Goal: Information Seeking & Learning: Learn about a topic

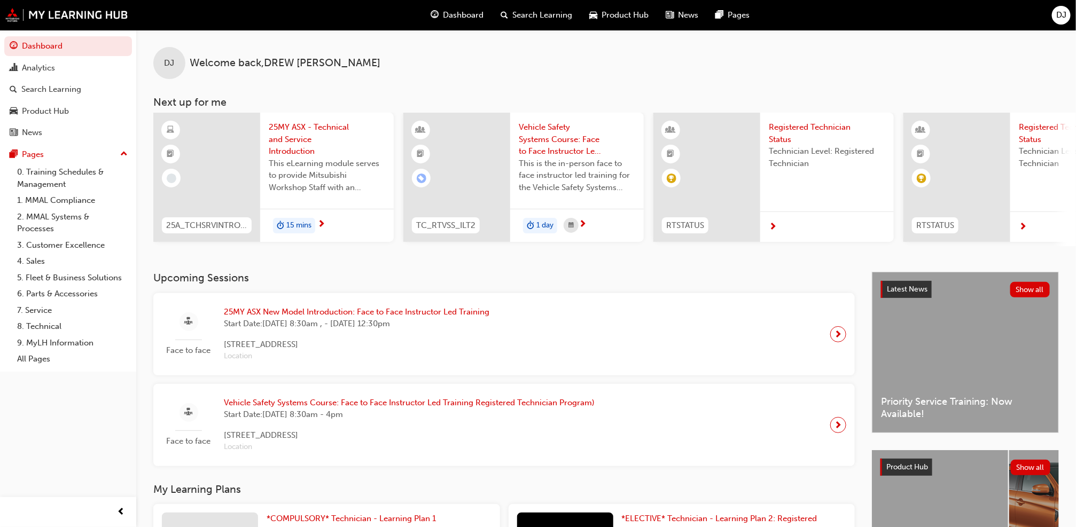
click at [599, 276] on h3 "Upcoming Sessions" at bounding box center [503, 278] width 701 height 12
click at [45, 327] on link "8. Technical" at bounding box center [72, 326] width 119 height 17
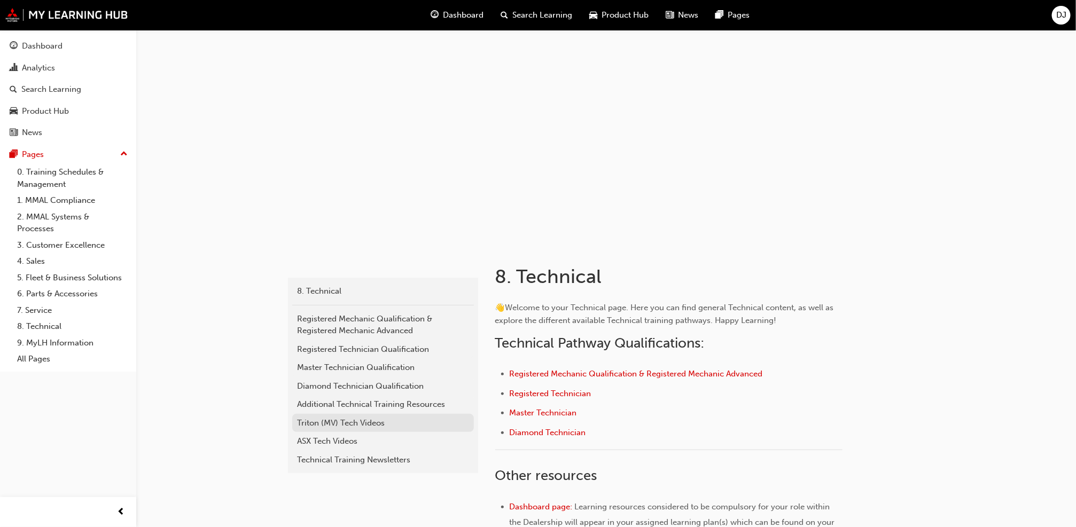
click at [366, 418] on div "Triton (MV) Tech Videos" at bounding box center [383, 423] width 171 height 12
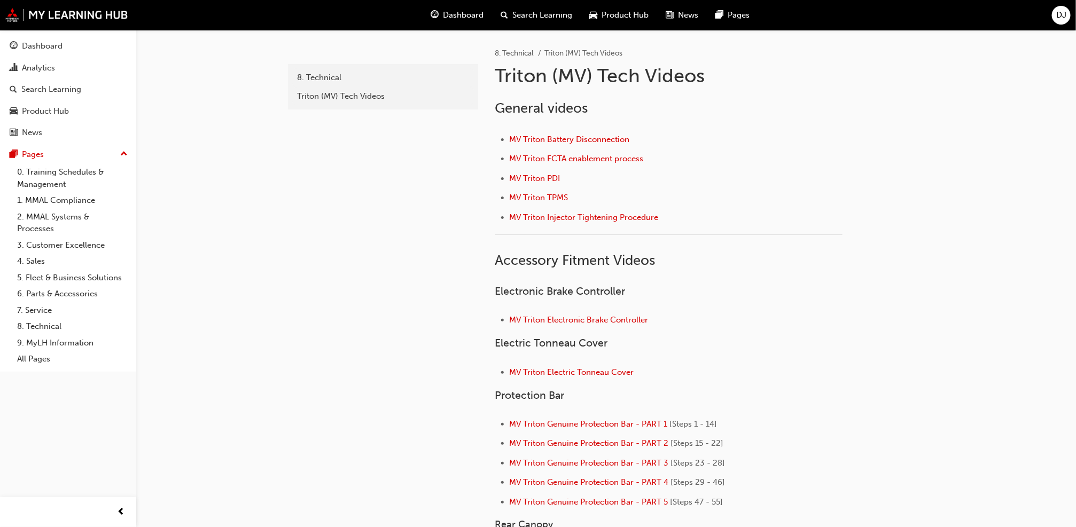
drag, startPoint x: 522, startPoint y: 421, endPoint x: 464, endPoint y: 420, distance: 58.8
click at [464, 420] on div "fe22b083-6956-436f-a8bc-e35fb24ef100 8. Technical Triton (MV) Tech Videos" at bounding box center [382, 471] width 192 height 883
click at [332, 79] on div "8. Technical" at bounding box center [383, 78] width 171 height 12
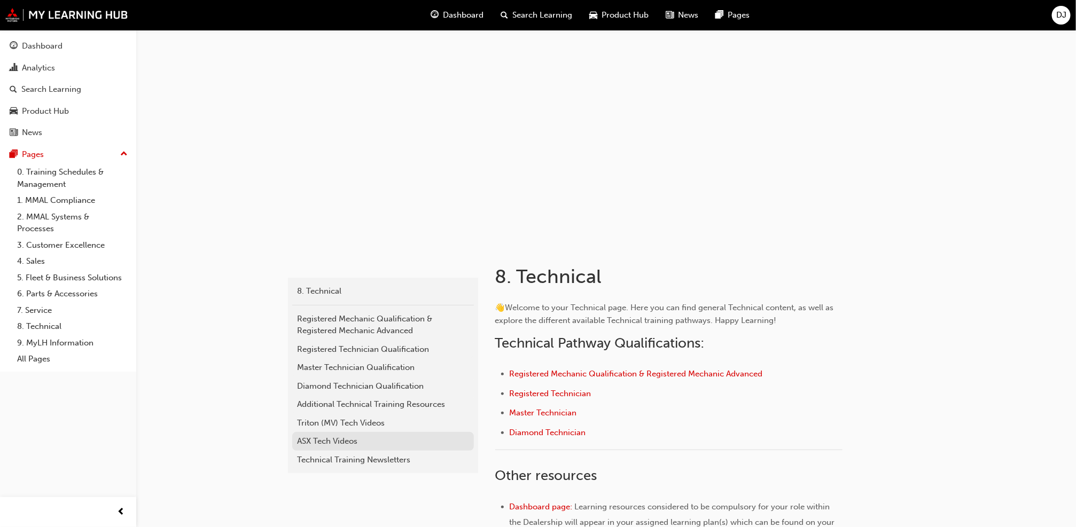
click at [329, 444] on div "ASX Tech Videos" at bounding box center [383, 441] width 171 height 12
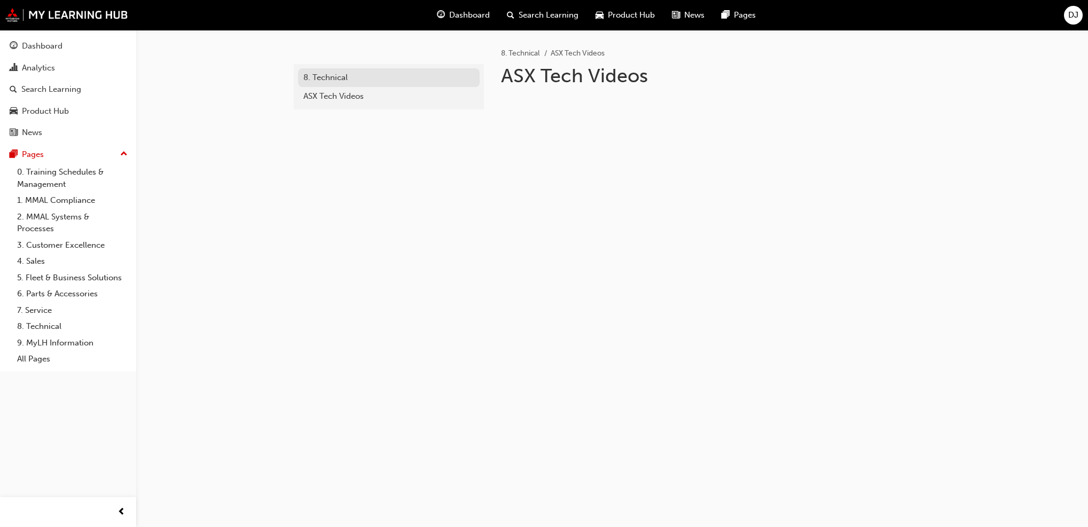
click at [333, 79] on div "8. Technical" at bounding box center [388, 78] width 171 height 12
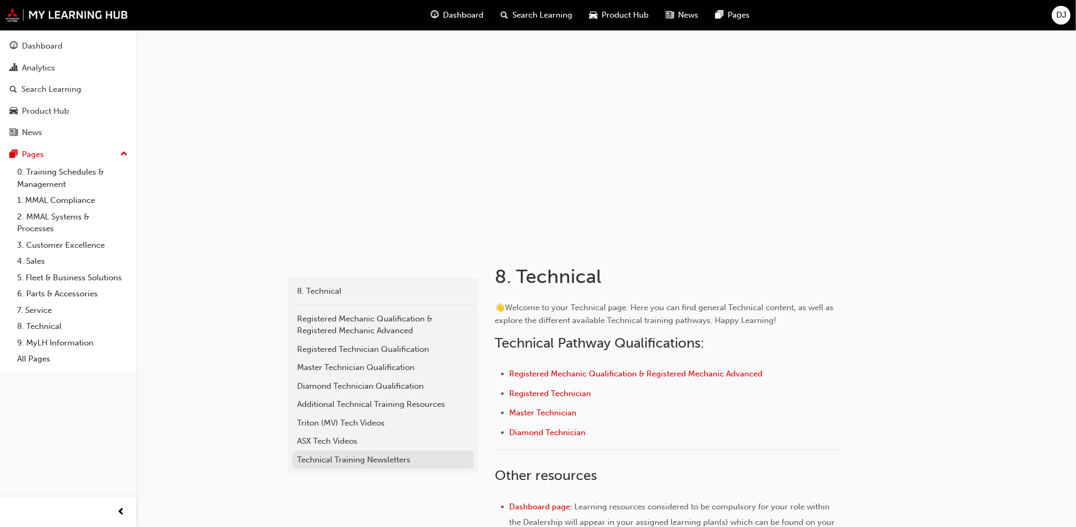
click at [337, 456] on div "Technical Training Newsletters" at bounding box center [383, 460] width 171 height 12
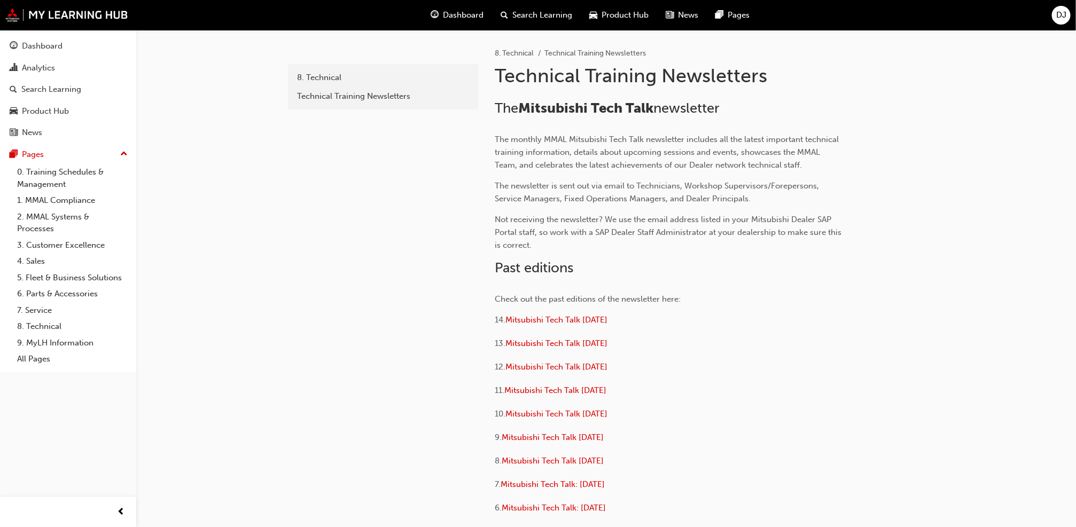
click at [714, 412] on p "10. Mitsubishi Tech Talk [DATE]" at bounding box center [668, 415] width 347 height 15
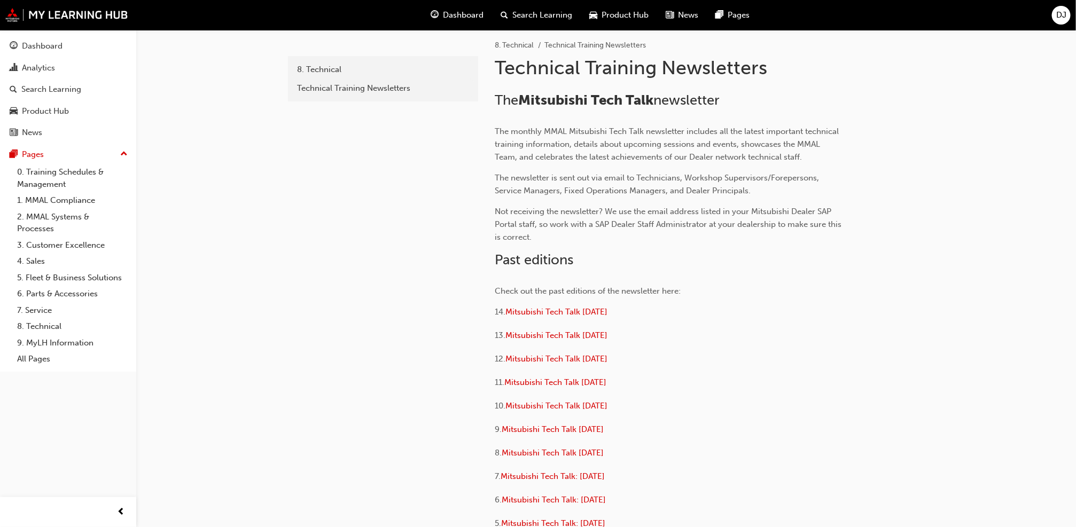
click at [714, 381] on p "11. Mitsubishi Tech Talk [DATE]" at bounding box center [668, 383] width 347 height 15
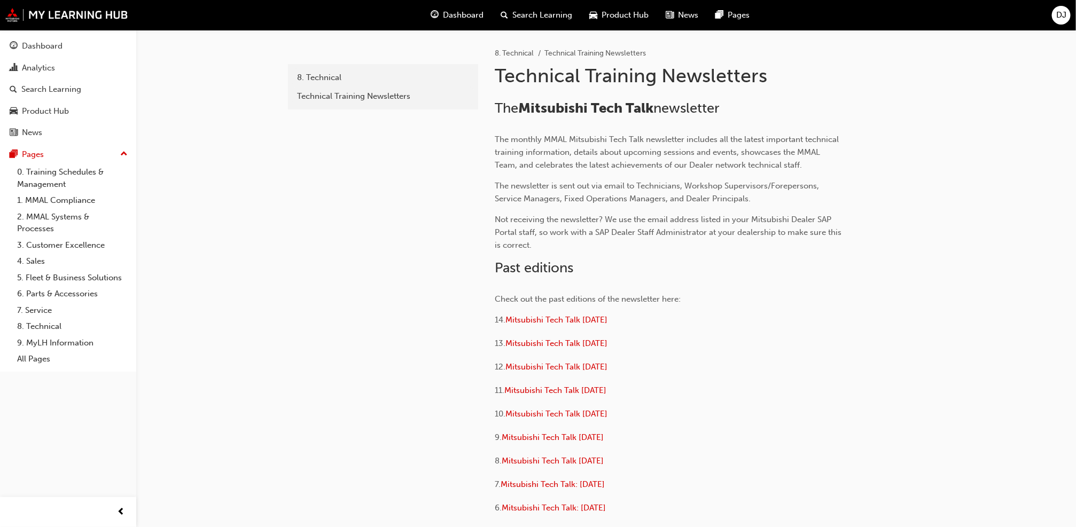
click at [388, 350] on div "cde0dcea-5685-43b6-8c4a-174fbdaec65b 8. Technical Technical Training Newsletters" at bounding box center [382, 353] width 192 height 647
click at [330, 72] on div "8. Technical" at bounding box center [383, 78] width 171 height 12
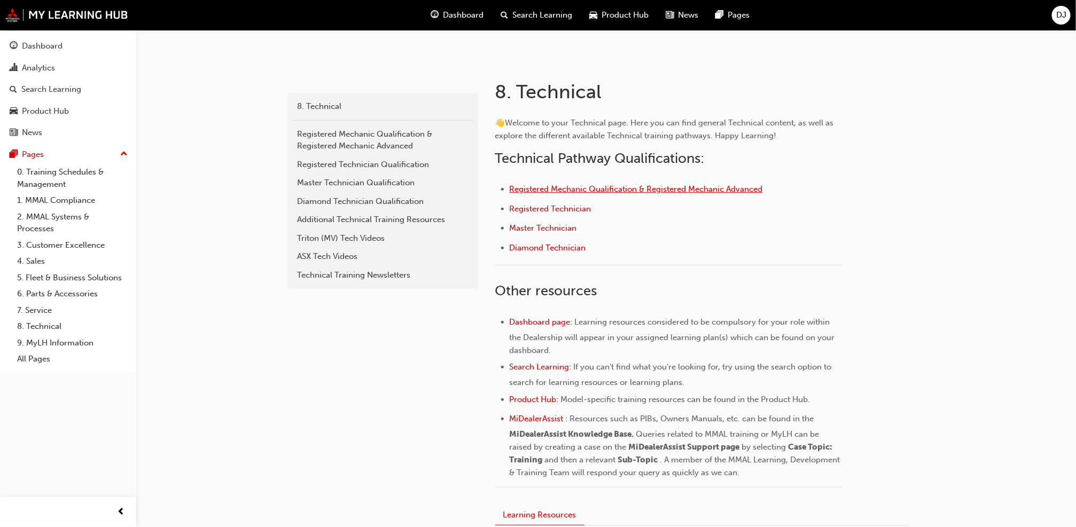
scroll to position [191, 0]
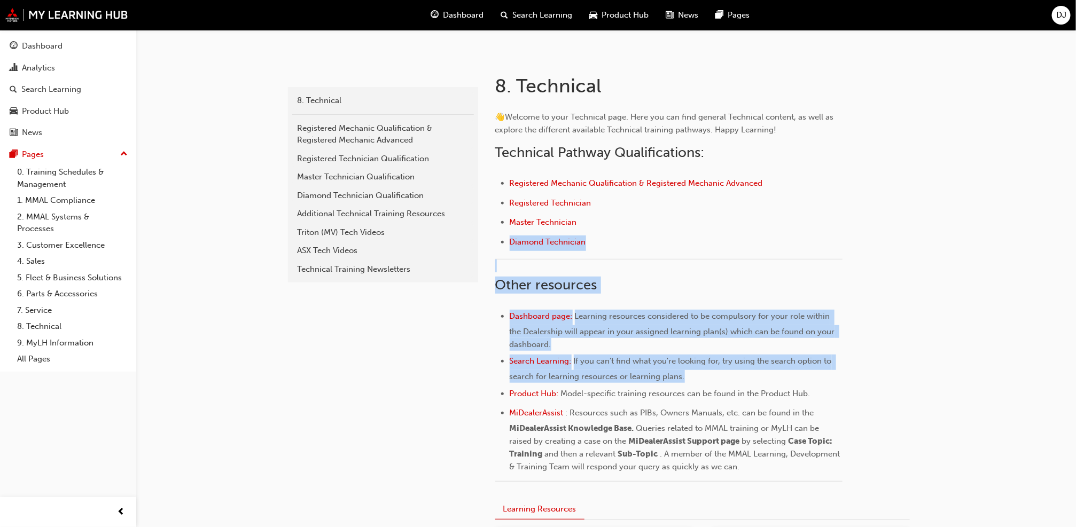
drag, startPoint x: 680, startPoint y: 372, endPoint x: 668, endPoint y: 225, distance: 147.9
click at [668, 225] on div "👋 Welcome to your Technical page. Here you can find general Technical content, …" at bounding box center [668, 303] width 347 height 385
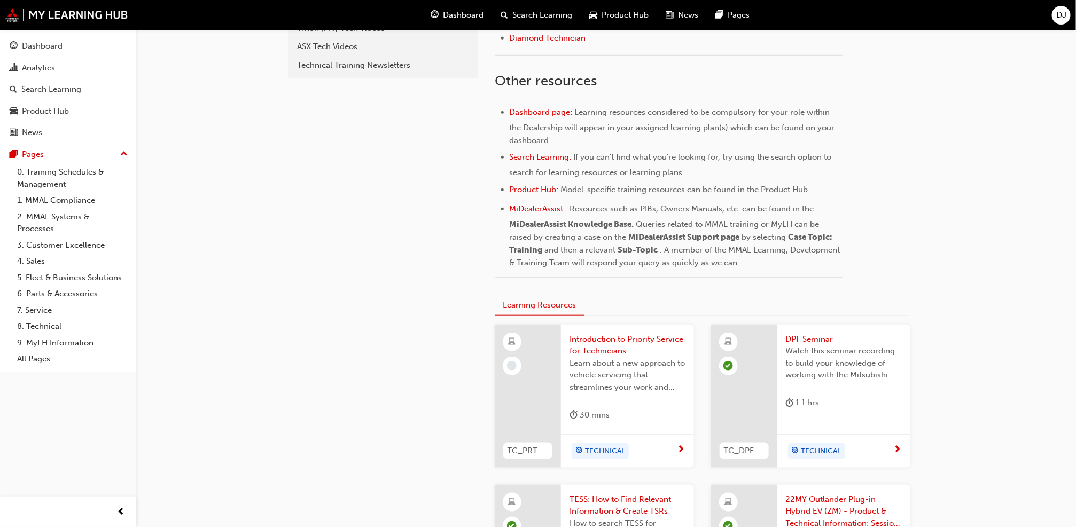
scroll to position [396, 0]
click at [539, 204] on span "MiDealerAssist" at bounding box center [537, 208] width 54 height 10
click at [52, 45] on div "Dashboard" at bounding box center [42, 46] width 41 height 12
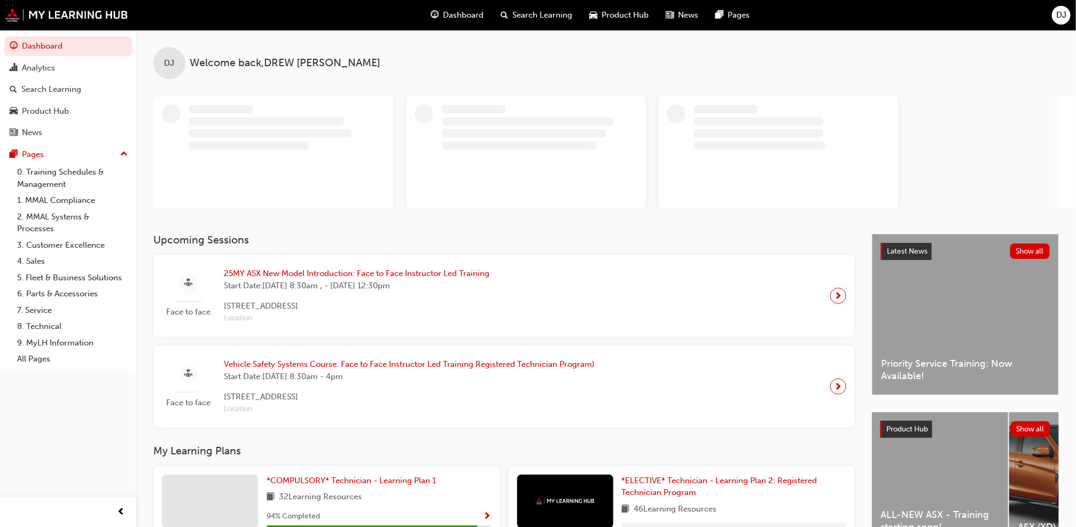
click at [1061, 13] on span "DJ" at bounding box center [1061, 15] width 10 height 12
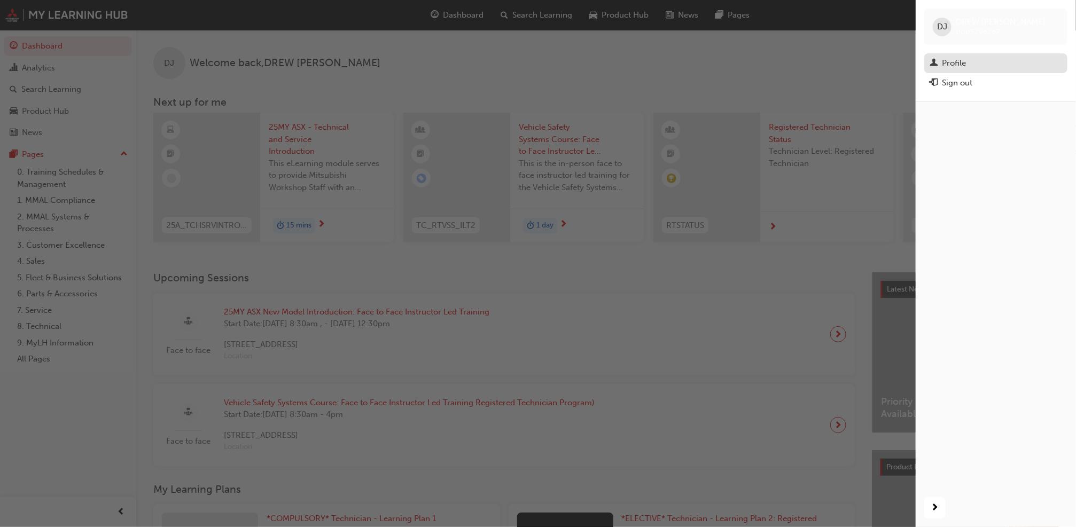
click at [957, 62] on div "Profile" at bounding box center [954, 63] width 24 height 12
